Goal: Task Accomplishment & Management: Manage account settings

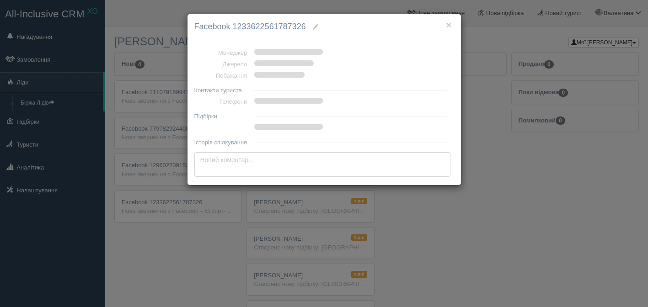
click at [149, 92] on div "× Facebook 1233622561787326 Менеджер Джерело Побажання Контакти туриста Телефон…" at bounding box center [324, 153] width 648 height 307
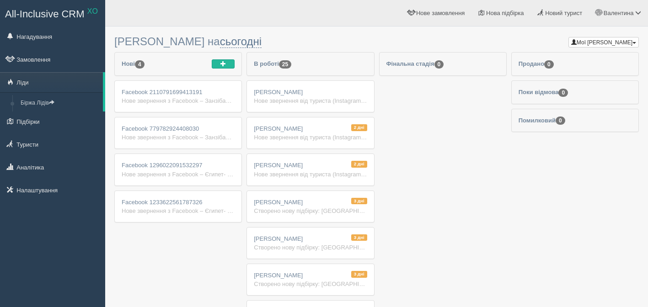
click at [159, 173] on div "Нове звернення з Facebook – Єгипет- риф нова Ім'я: Facebook 1296022091532297 Те…" at bounding box center [178, 174] width 113 height 9
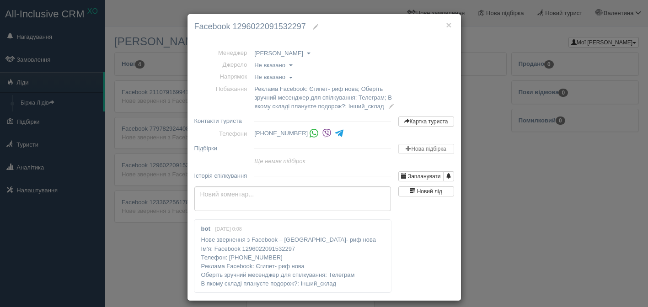
click at [318, 30] on span at bounding box center [315, 26] width 5 height 5
click at [282, 65] on span "Не вказано" at bounding box center [269, 65] width 31 height 7
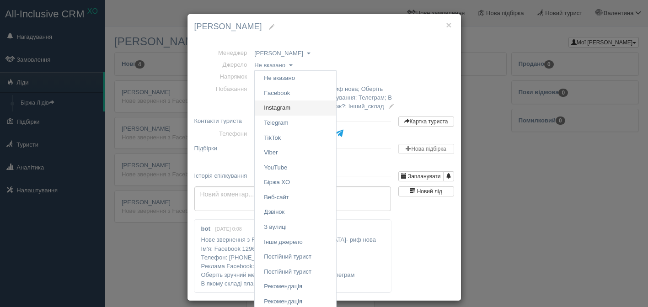
click at [282, 111] on link "Instagram" at bounding box center [295, 108] width 81 height 15
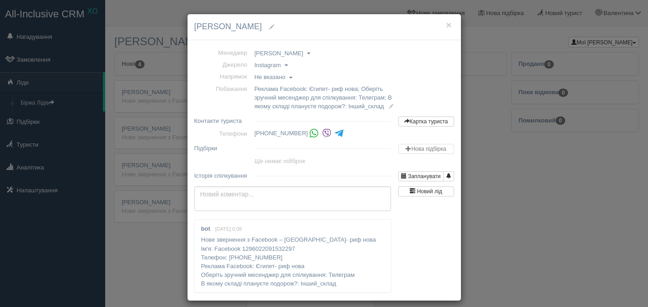
click at [282, 79] on span "Не вказано" at bounding box center [269, 77] width 31 height 7
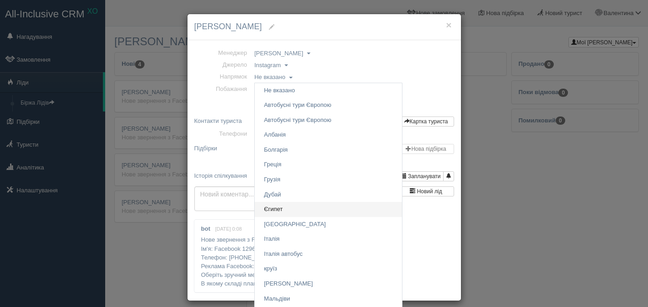
click at [279, 208] on link "Єгипет" at bounding box center [328, 209] width 147 height 15
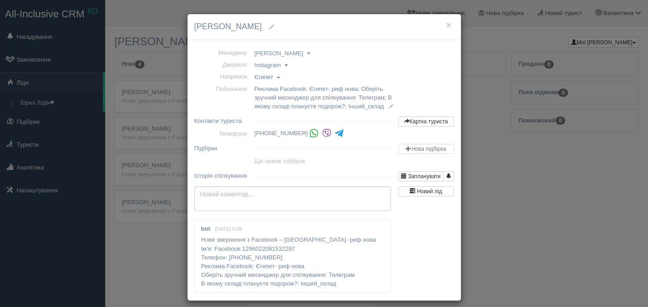
click at [311, 52] on link "[PERSON_NAME]" at bounding box center [282, 53] width 56 height 9
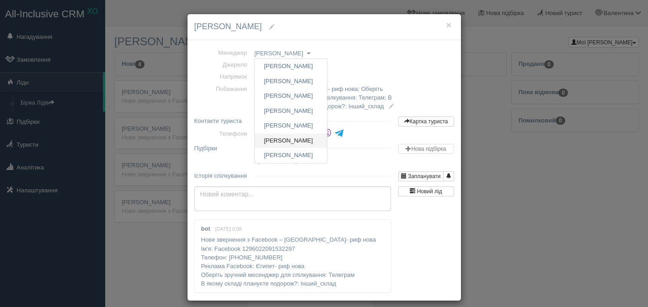
click at [315, 143] on link "[PERSON_NAME]" at bounding box center [291, 141] width 72 height 15
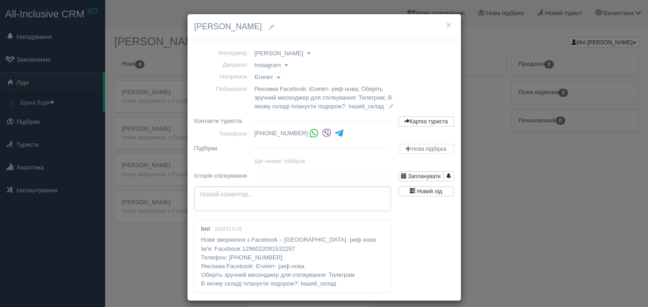
click at [138, 139] on div "× Марія Бжик Менеджер Анна Лещенко Валентина Михайлова Ірина Геня Олена Гапонен…" at bounding box center [324, 153] width 648 height 307
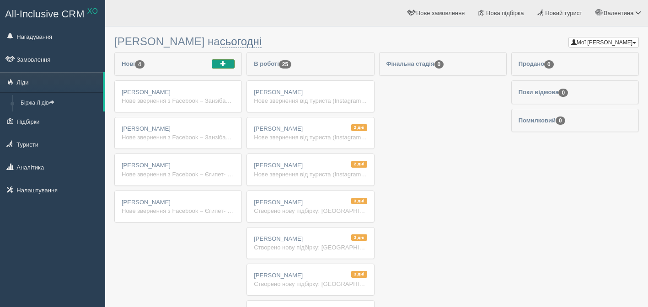
click at [224, 65] on span "button" at bounding box center [223, 63] width 5 height 5
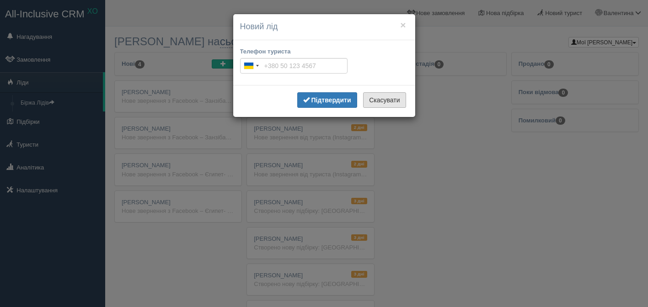
click at [377, 100] on button "Скасувати" at bounding box center [384, 100] width 43 height 16
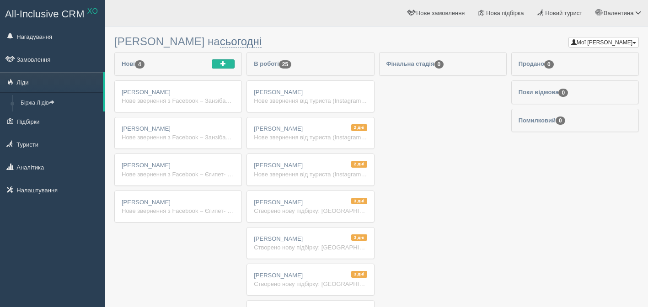
click at [204, 121] on div "Марія Бжик Нове звернення з Facebook – Занзібар - Ріу Джамбо Ім'я: Facebook 779…" at bounding box center [178, 133] width 127 height 31
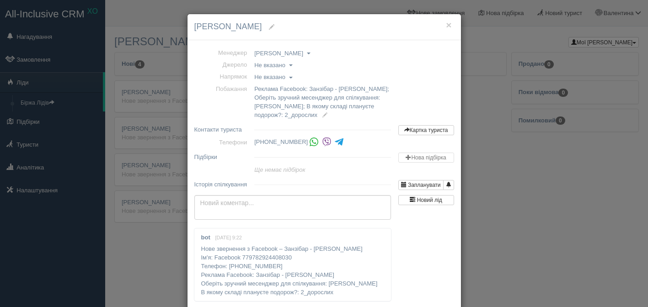
click at [269, 28] on span at bounding box center [271, 26] width 5 height 5
click at [277, 65] on span "Не вказано" at bounding box center [269, 65] width 31 height 7
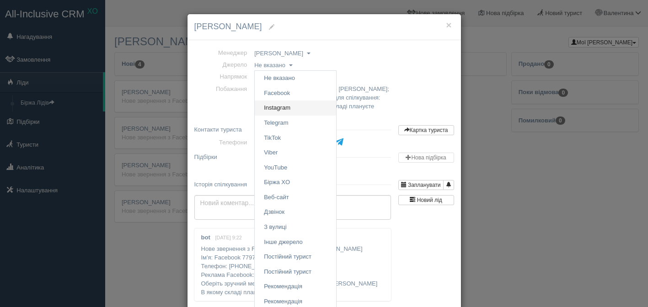
click at [286, 111] on link "Instagram" at bounding box center [295, 108] width 81 height 15
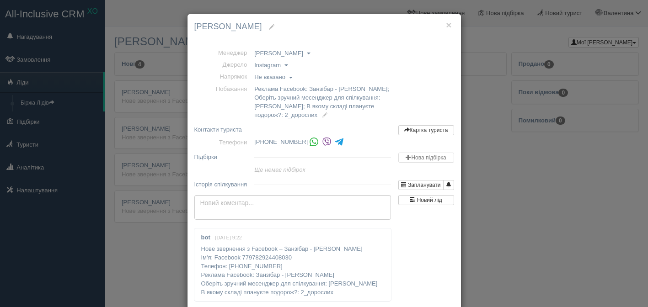
click at [285, 79] on span "Не вказано" at bounding box center [269, 77] width 31 height 7
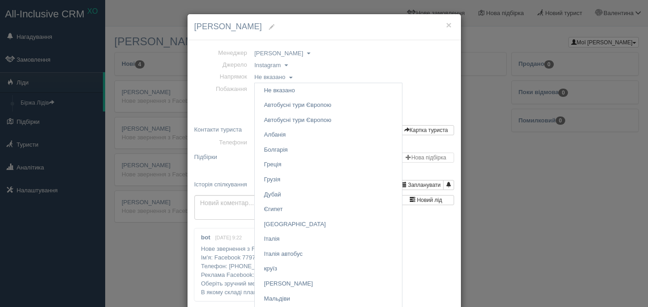
click at [376, 154] on td at bounding box center [323, 156] width 144 height 16
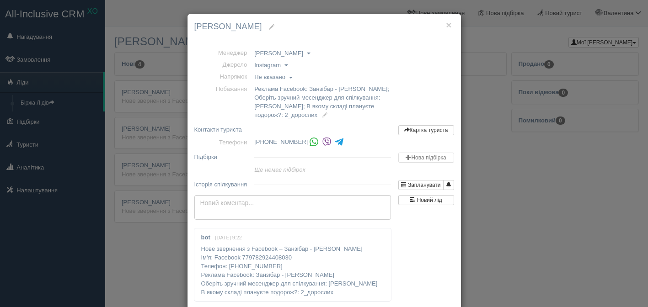
click at [303, 53] on span "[PERSON_NAME]" at bounding box center [278, 53] width 49 height 7
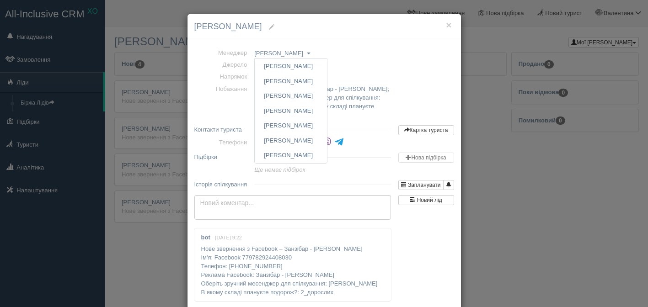
click at [224, 86] on td "Побажання" at bounding box center [222, 102] width 57 height 38
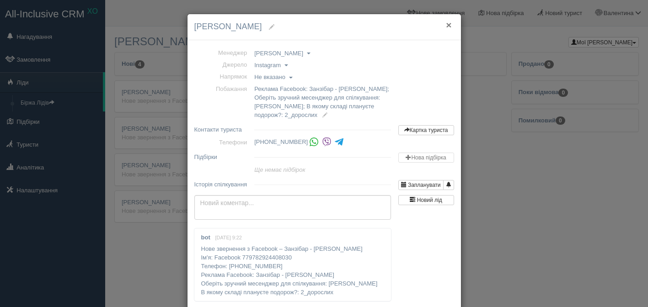
click at [449, 26] on button "×" at bounding box center [448, 25] width 5 height 10
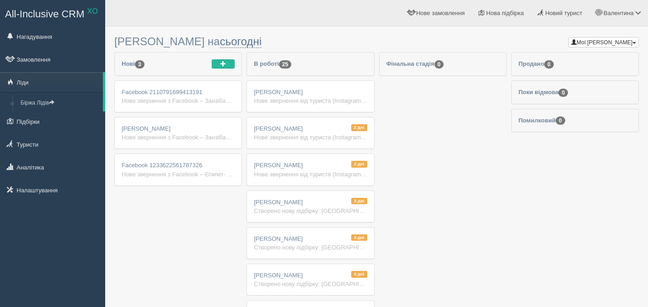
click at [199, 128] on div "[PERSON_NAME] Нове звернення з Facebook – Занзібар - [PERSON_NAME] Ім'я: Facebo…" at bounding box center [178, 133] width 127 height 31
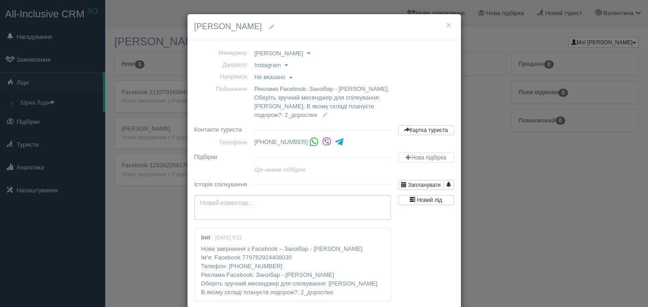
click at [293, 78] on span at bounding box center [291, 78] width 4 height 2
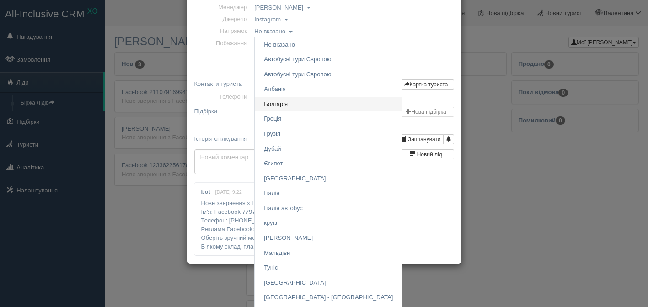
scroll to position [119, 0]
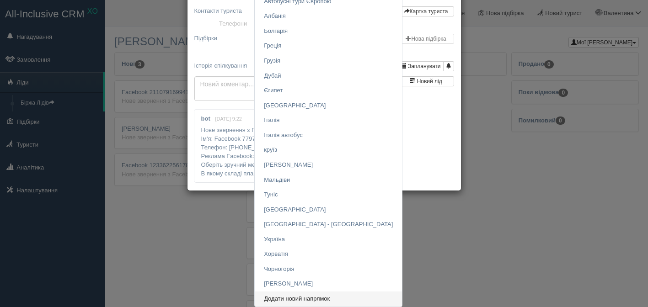
click at [305, 296] on link "Додати новий напрямок" at bounding box center [328, 299] width 147 height 15
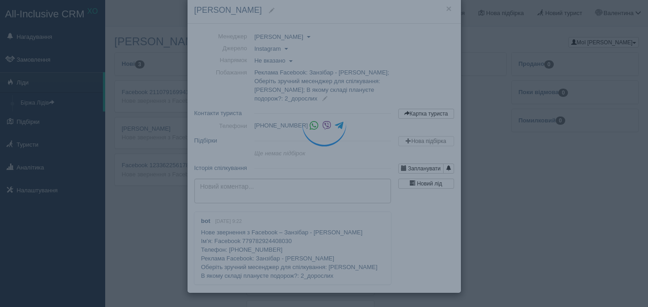
scroll to position [17, 0]
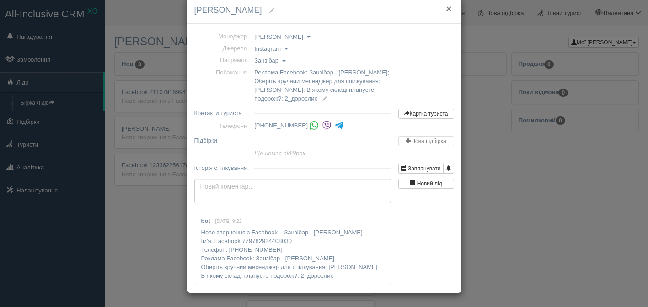
click at [447, 8] on button "×" at bounding box center [448, 9] width 5 height 10
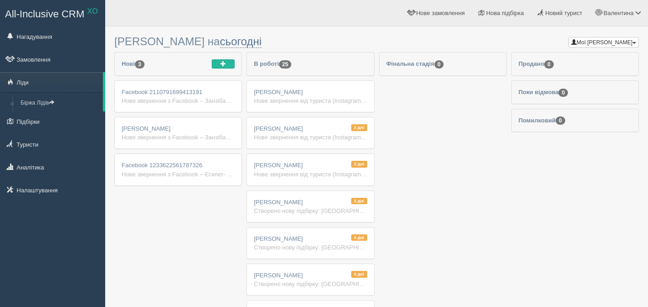
click at [303, 129] on div "2 дні Александр Аа Нове звернення від туриста (Instagram) Занзібар" at bounding box center [310, 133] width 127 height 31
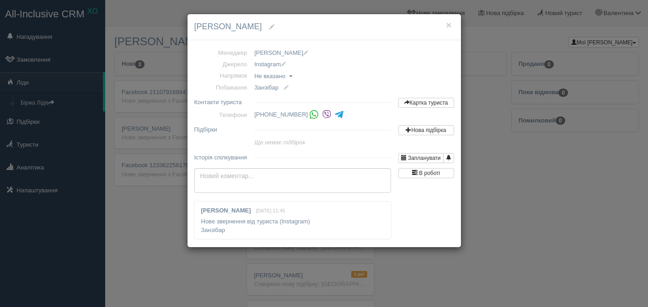
click at [293, 76] on span at bounding box center [291, 76] width 4 height 2
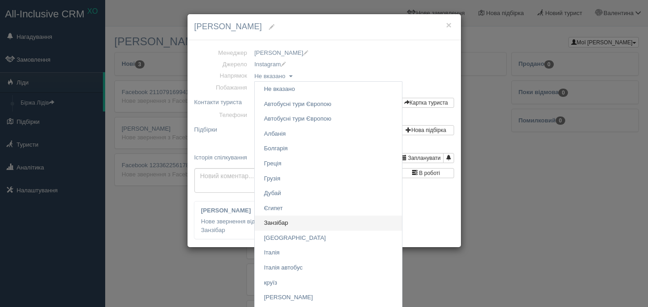
click at [283, 219] on link "Занзібар" at bounding box center [328, 223] width 147 height 15
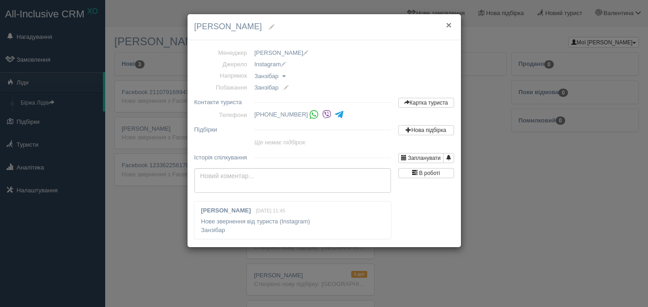
click at [451, 26] on button "×" at bounding box center [448, 25] width 5 height 10
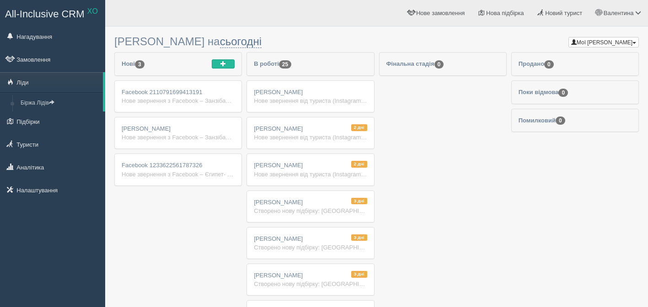
click at [303, 167] on span "[PERSON_NAME]" at bounding box center [278, 165] width 49 height 7
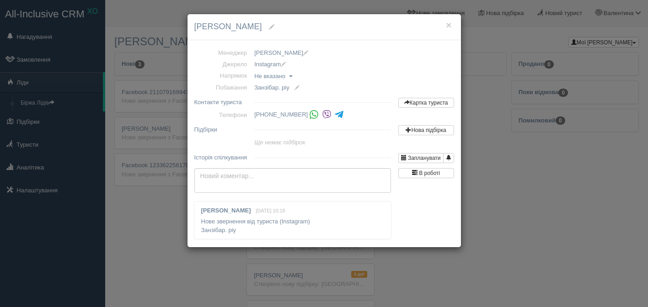
click at [292, 75] on link "Не вказано" at bounding box center [273, 76] width 38 height 9
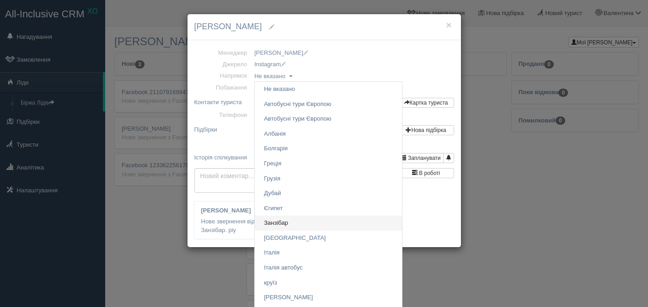
click at [284, 227] on link "Занзібар" at bounding box center [328, 223] width 147 height 15
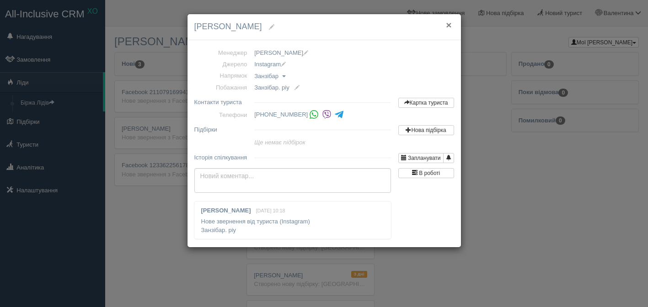
click at [449, 24] on button "×" at bounding box center [448, 25] width 5 height 10
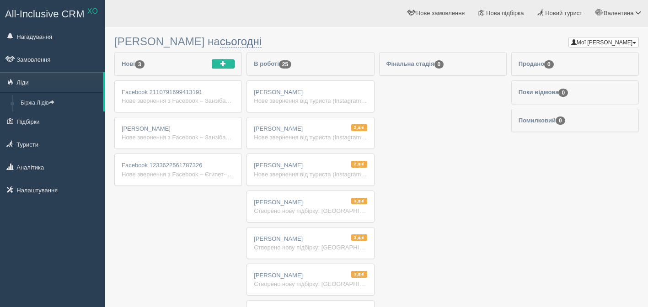
click at [299, 208] on div "Створено нову підбірку: [GEOGRAPHIC_DATA], 2+0" at bounding box center [310, 211] width 113 height 9
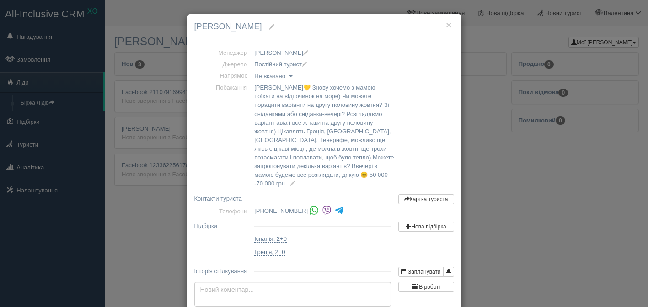
click at [475, 116] on div "× Кондратюк Ольга Менеджер Анна Лещенко Валентина Михайлова Ірина Геня Олена Га…" at bounding box center [324, 153] width 648 height 307
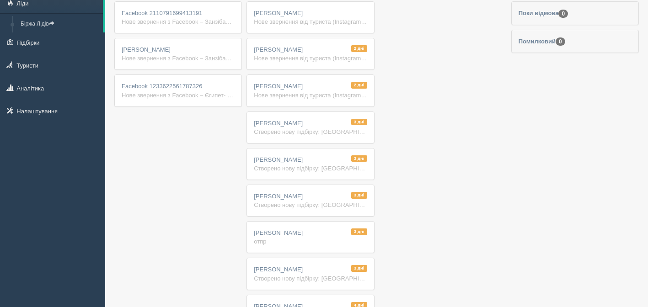
scroll to position [79, 0]
click at [307, 203] on div "Створено нову підбірку: [GEOGRAPHIC_DATA], 2+1" at bounding box center [310, 205] width 113 height 9
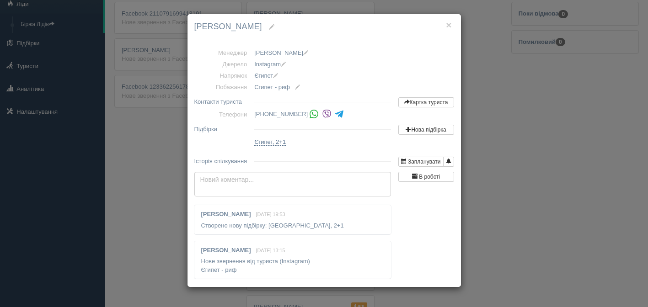
click at [474, 145] on div "× Альона Шомко Менеджер Анна Лещенко Валентина Михайлова Ірина Геня Олена Гапон…" at bounding box center [324, 153] width 648 height 307
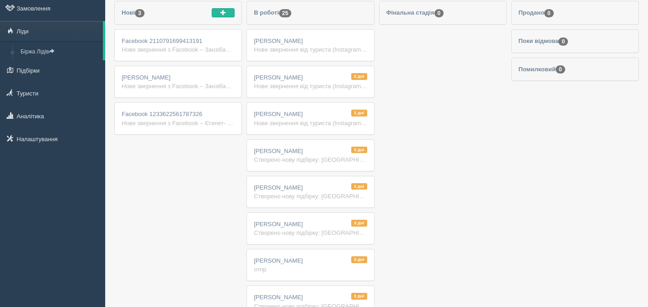
scroll to position [44, 0]
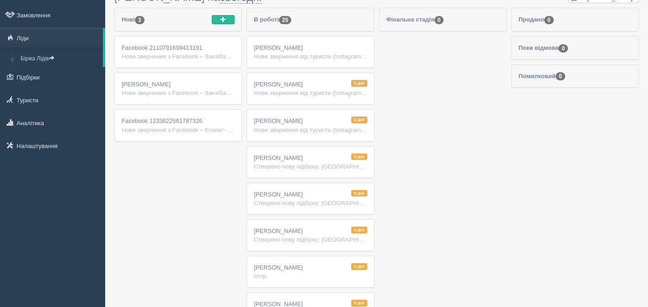
click at [173, 126] on div "Нове звернення з Facebook – Єгипет- риф нова Ім'я: Facebook [PHONE_NUMBER] Теле…" at bounding box center [178, 130] width 113 height 9
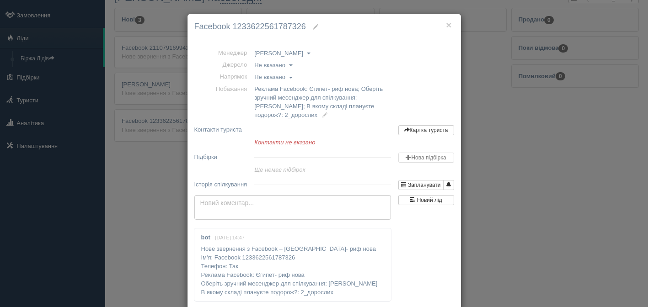
click at [160, 166] on div "× Facebook 1233622561787326 Менеджер Анна Лещенко Валентина Михайлова Ірина Ген…" at bounding box center [324, 153] width 648 height 307
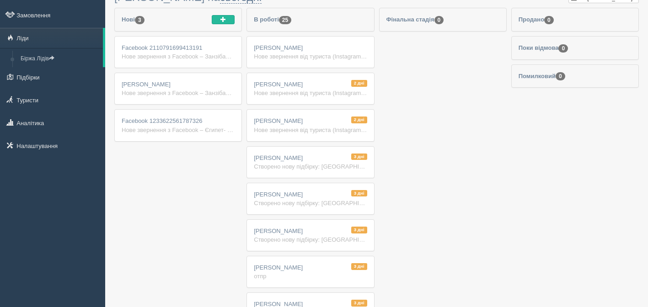
click at [171, 59] on div "Нове звернення з Facebook – Занзібар - [PERSON_NAME] Ім'я: Facebook [PHONE_NUMB…" at bounding box center [178, 56] width 113 height 9
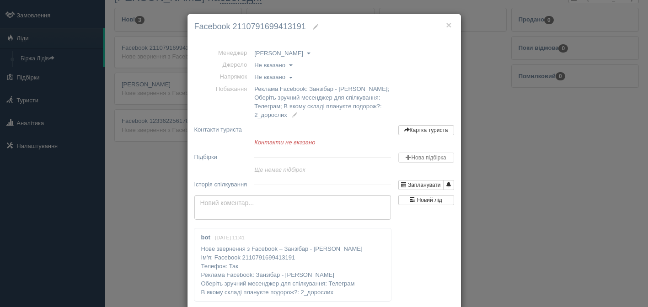
click at [290, 65] on link "Не вказано" at bounding box center [273, 65] width 38 height 9
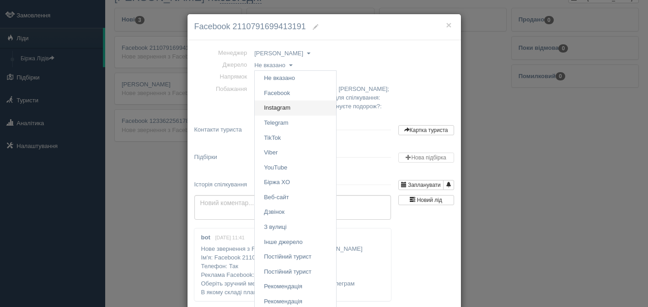
click at [290, 103] on link "Instagram" at bounding box center [295, 108] width 81 height 15
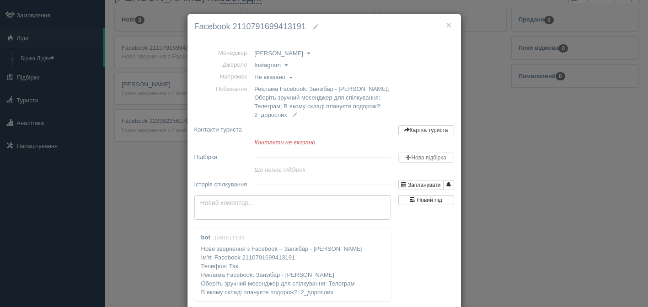
click at [315, 27] on span at bounding box center [315, 26] width 5 height 5
click at [413, 134] on link "Картка туриста" at bounding box center [427, 130] width 56 height 10
click at [311, 26] on h4 "Facebook 2110791699413191" at bounding box center [324, 27] width 260 height 12
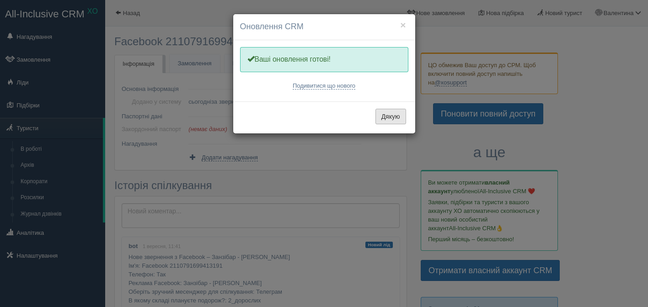
click at [398, 110] on button "Дякую" at bounding box center [391, 117] width 31 height 16
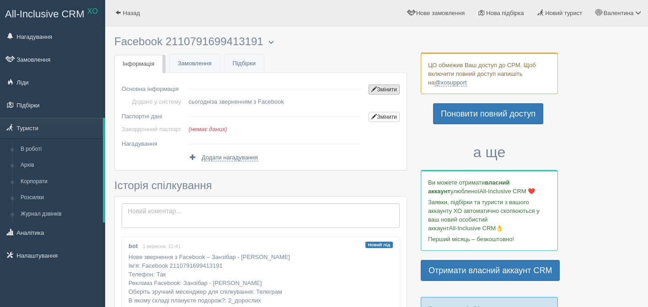
click at [369, 91] on link "Змінити" at bounding box center [384, 90] width 31 height 10
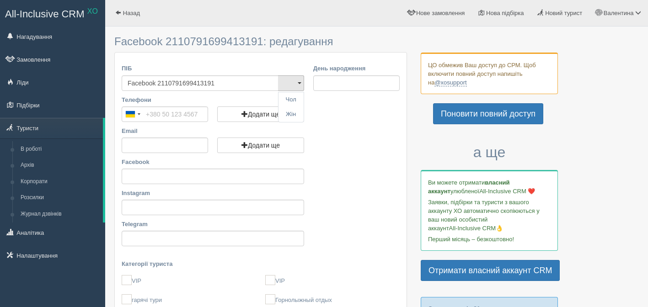
click at [246, 79] on input "Facebook 2110791699413191" at bounding box center [200, 83] width 157 height 16
click at [204, 109] on input "Телефони" at bounding box center [165, 115] width 86 height 16
paste input "[PHONE_NUMBER]"
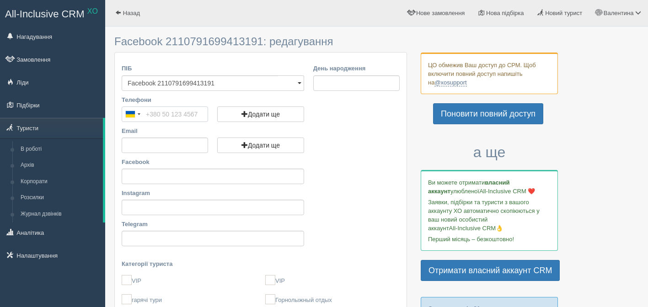
type input "[PHONE_NUMBER]"
click at [260, 78] on input "Facebook 2110791699413191" at bounding box center [200, 83] width 157 height 16
paste input "[PERSON_NAME]"
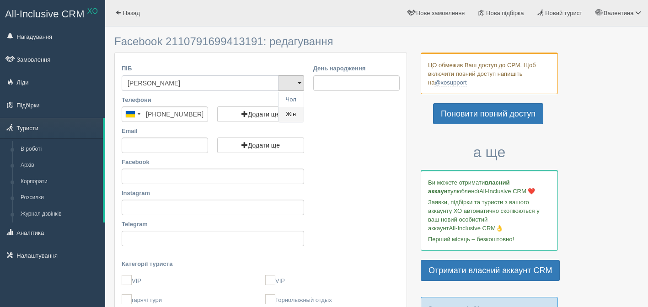
type input "[PERSON_NAME]"
click at [298, 113] on link "Жін" at bounding box center [291, 114] width 25 height 15
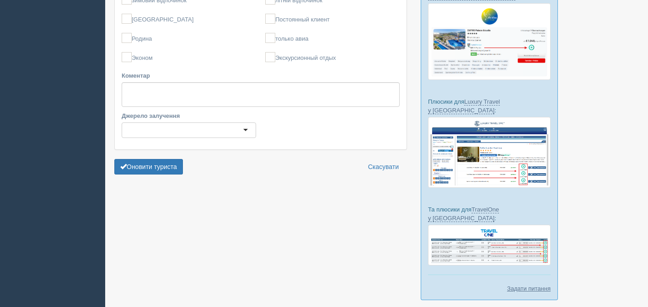
scroll to position [365, 0]
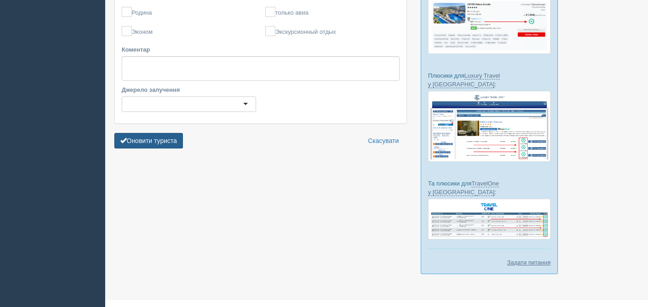
click at [171, 142] on button "Оновити туриста" at bounding box center [148, 141] width 69 height 16
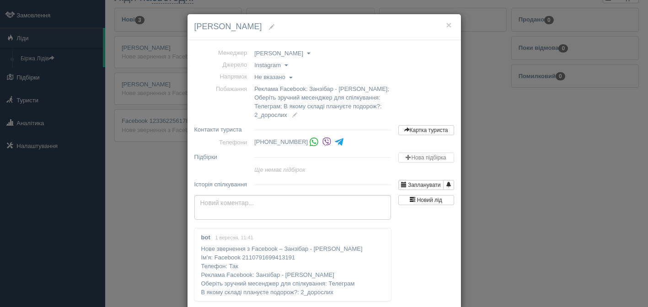
click at [286, 77] on span "Не вказано" at bounding box center [269, 77] width 31 height 7
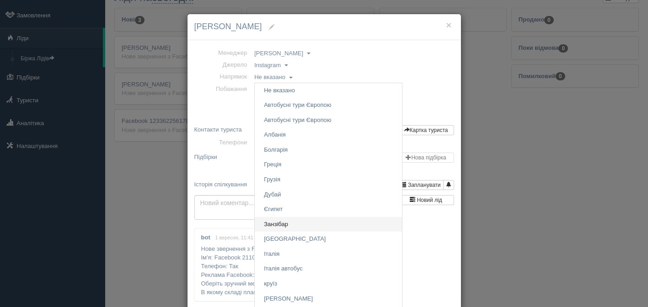
click at [288, 219] on link "Занзібар" at bounding box center [328, 224] width 147 height 15
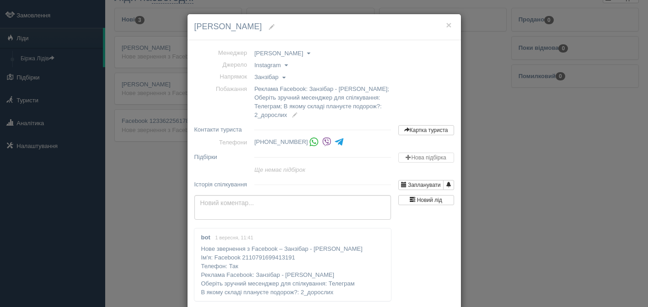
click at [452, 26] on h4 "[PERSON_NAME]" at bounding box center [324, 27] width 260 height 12
click at [450, 26] on button "×" at bounding box center [448, 25] width 5 height 10
